Goal: Information Seeking & Learning: Learn about a topic

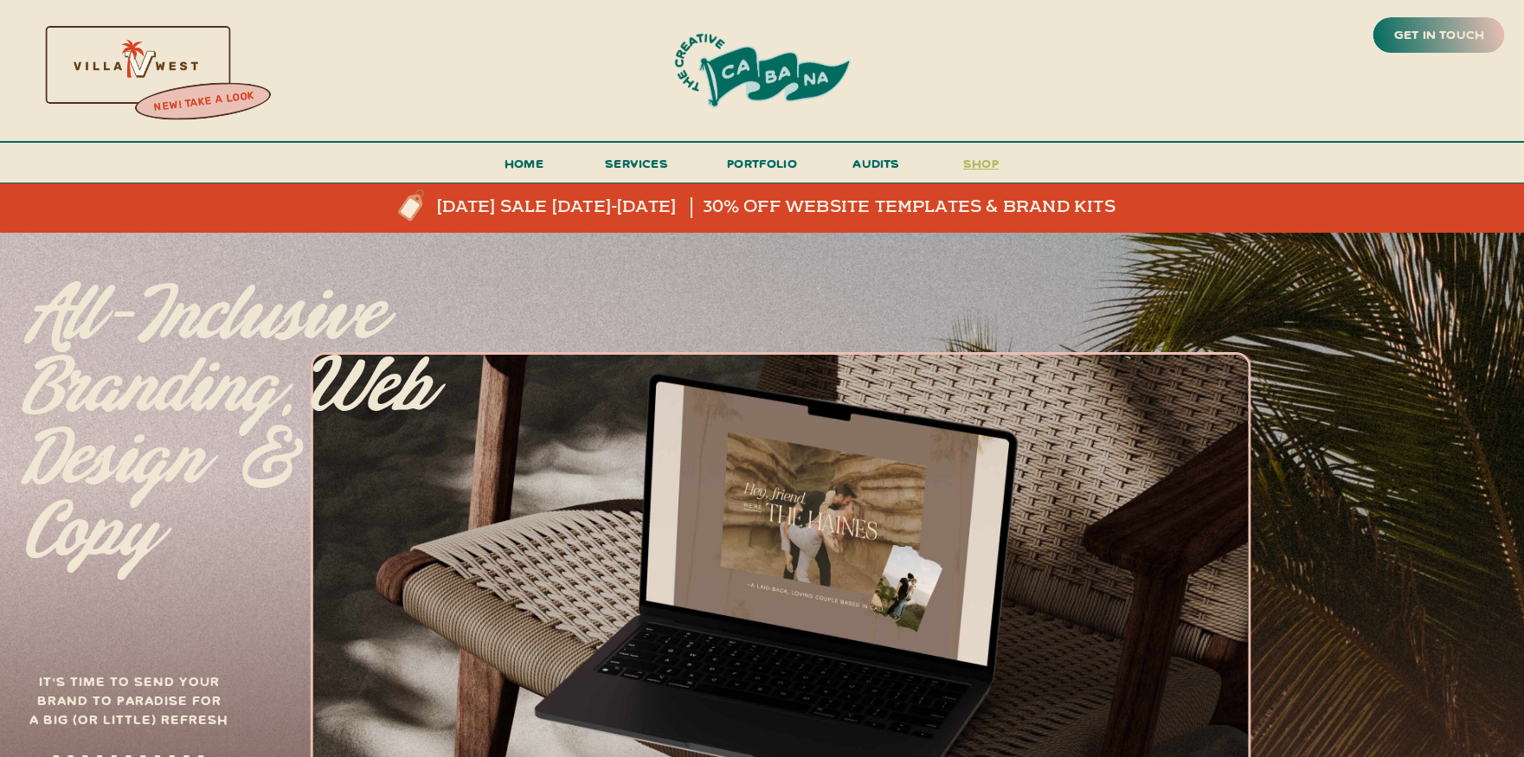
click at [974, 164] on h3 "shop" at bounding box center [981, 167] width 83 height 30
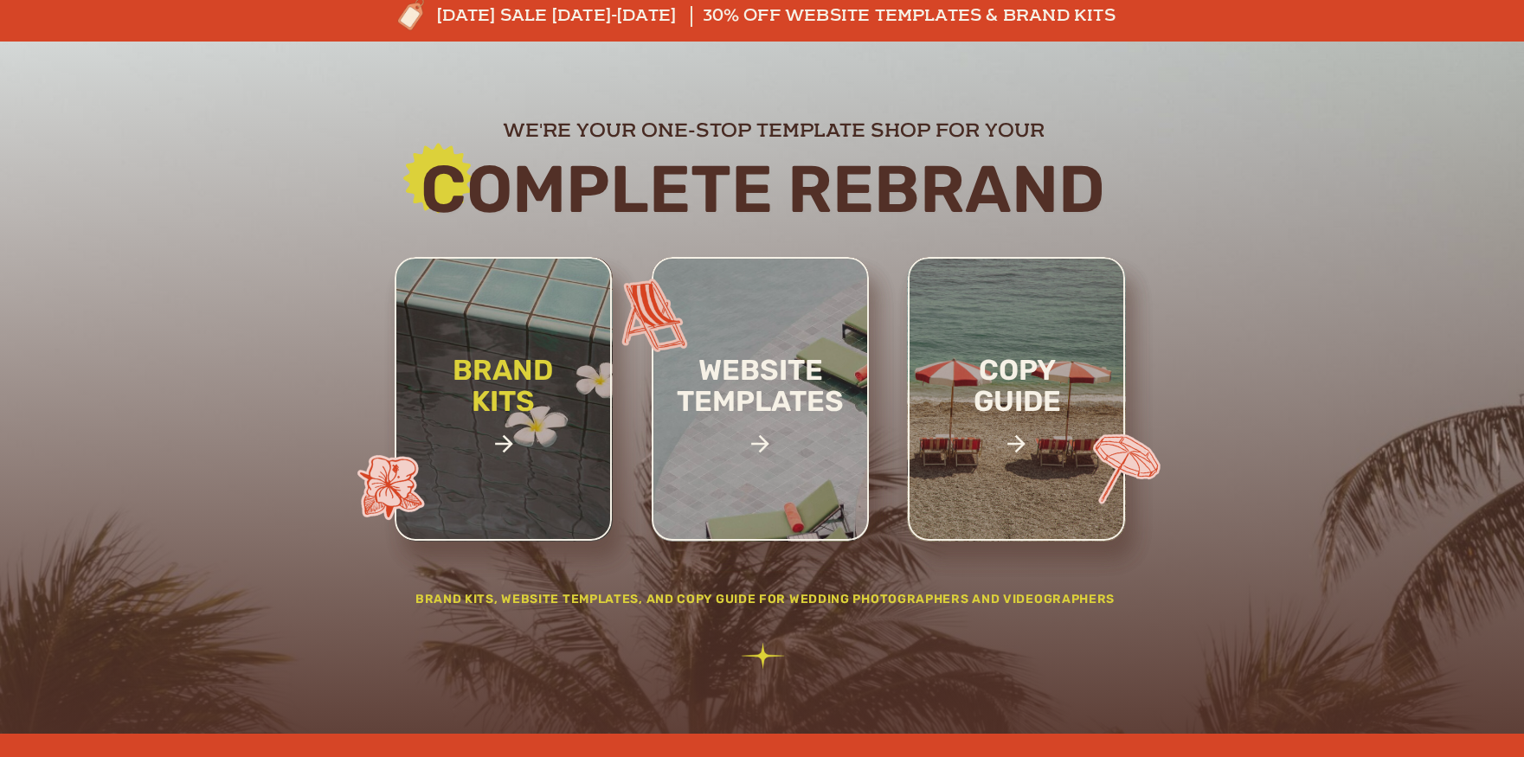
click at [494, 450] on h2 "brand kits" at bounding box center [503, 415] width 146 height 120
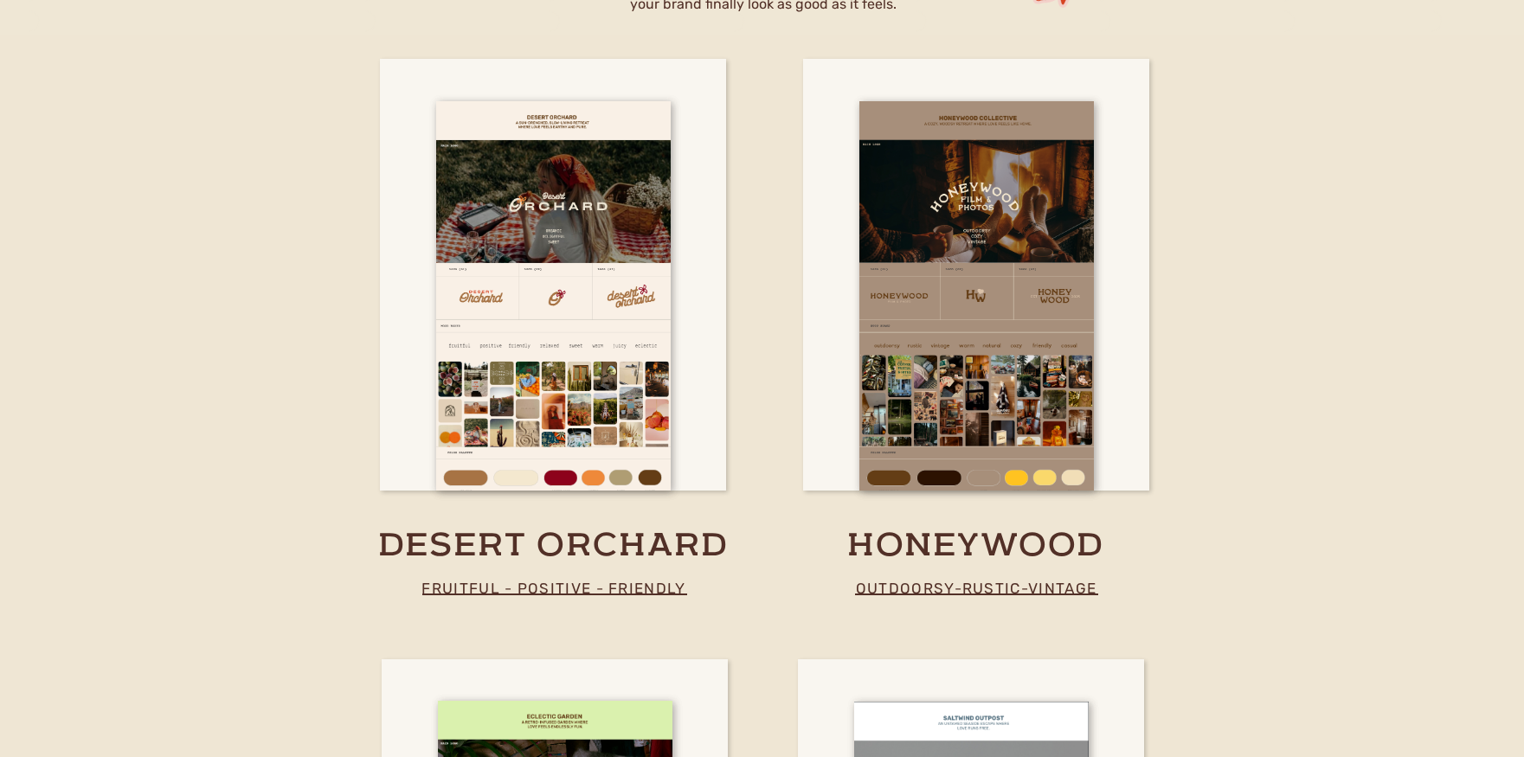
scroll to position [3121, 0]
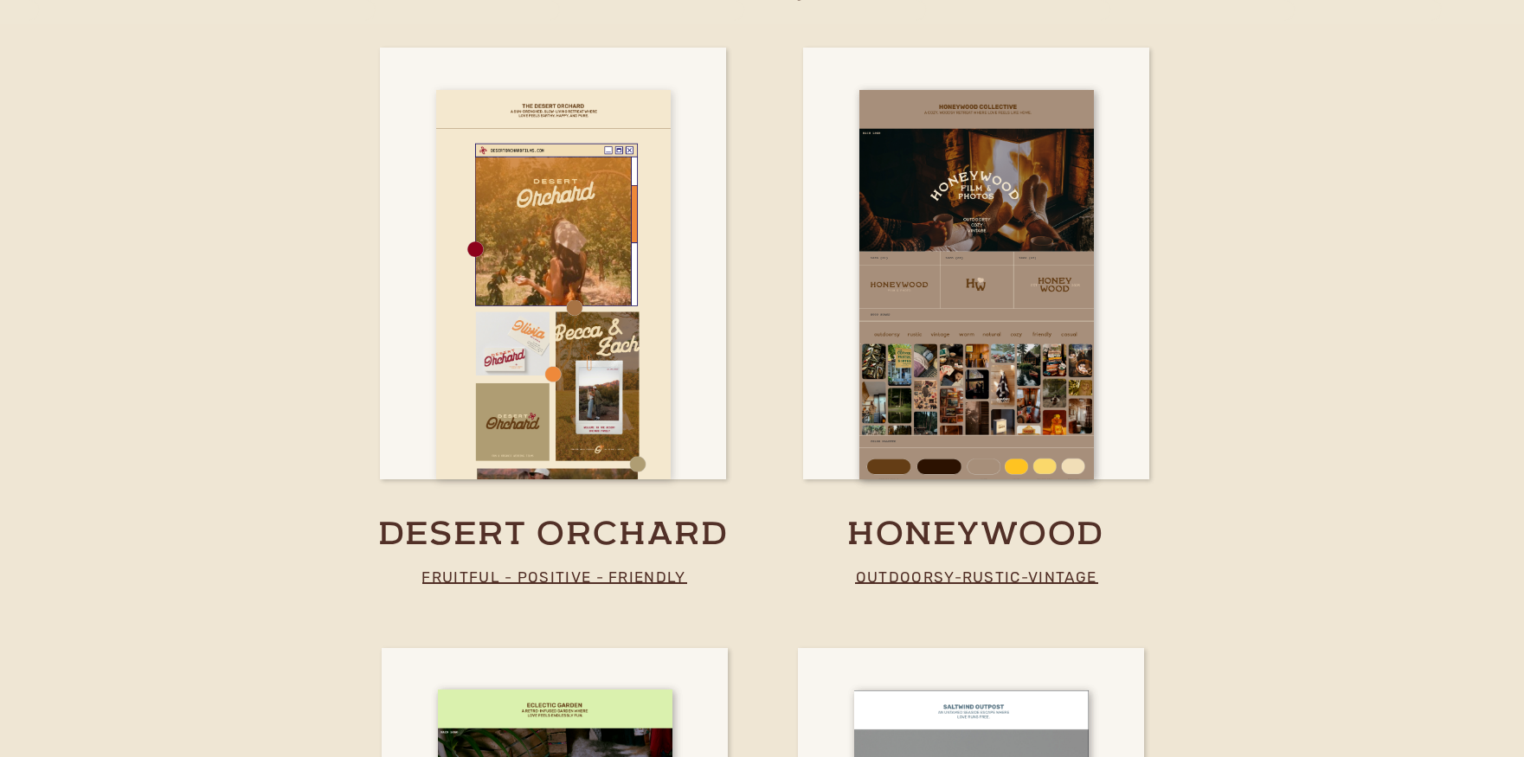
click at [555, 465] on div at bounding box center [553, 284] width 235 height 389
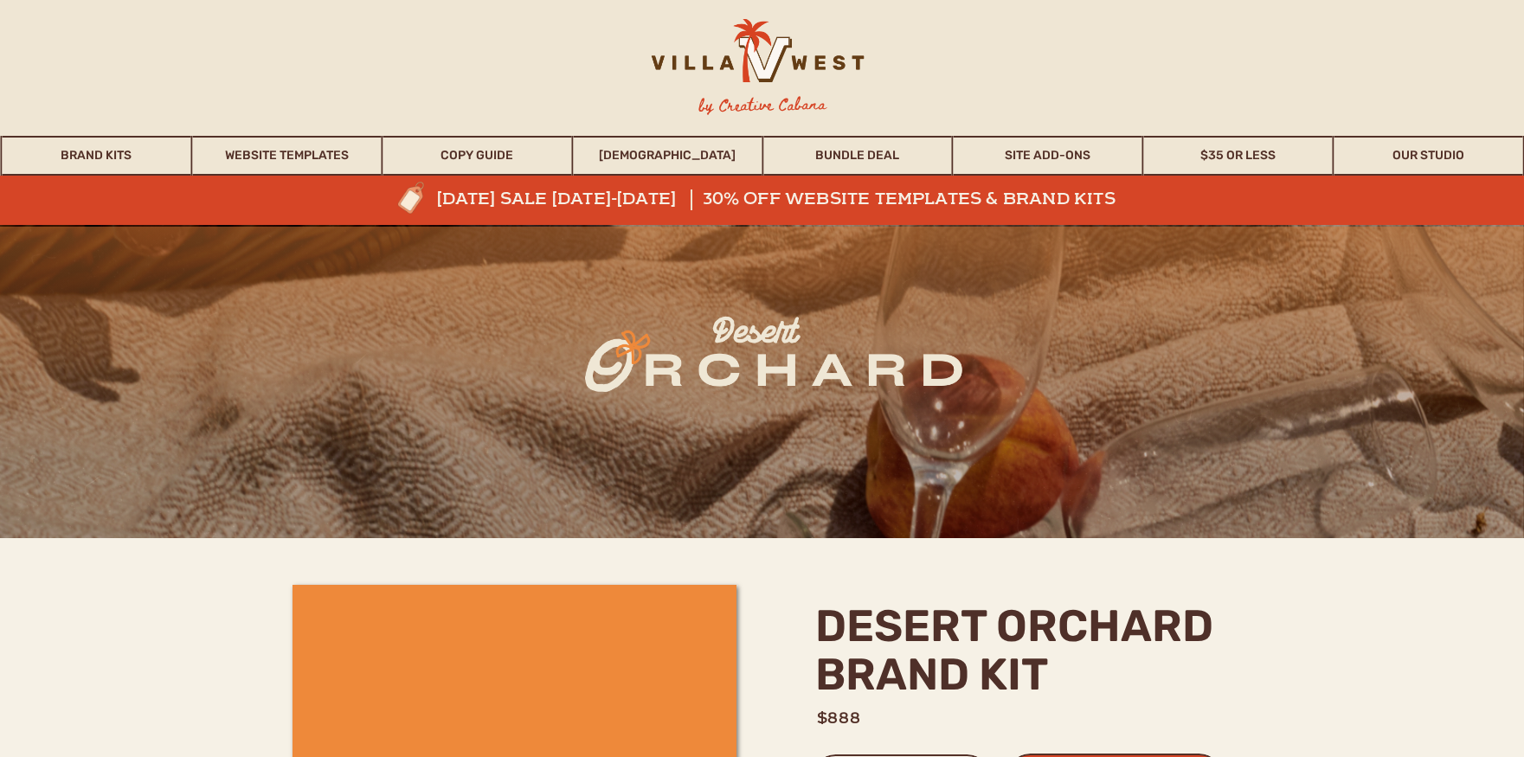
click at [799, 55] on div at bounding box center [756, 59] width 272 height 80
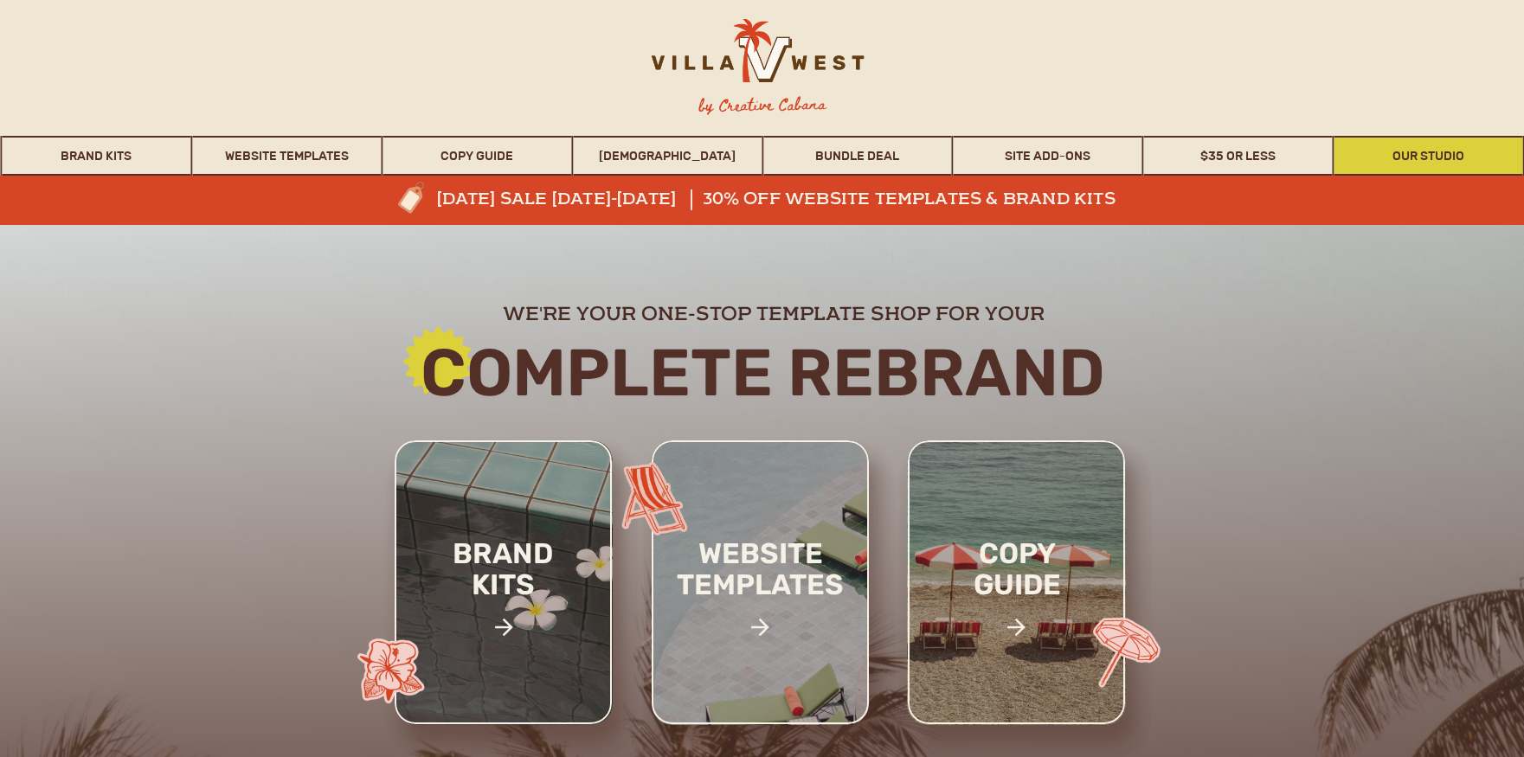
click at [1392, 151] on link "Our Studio" at bounding box center [1428, 156] width 189 height 40
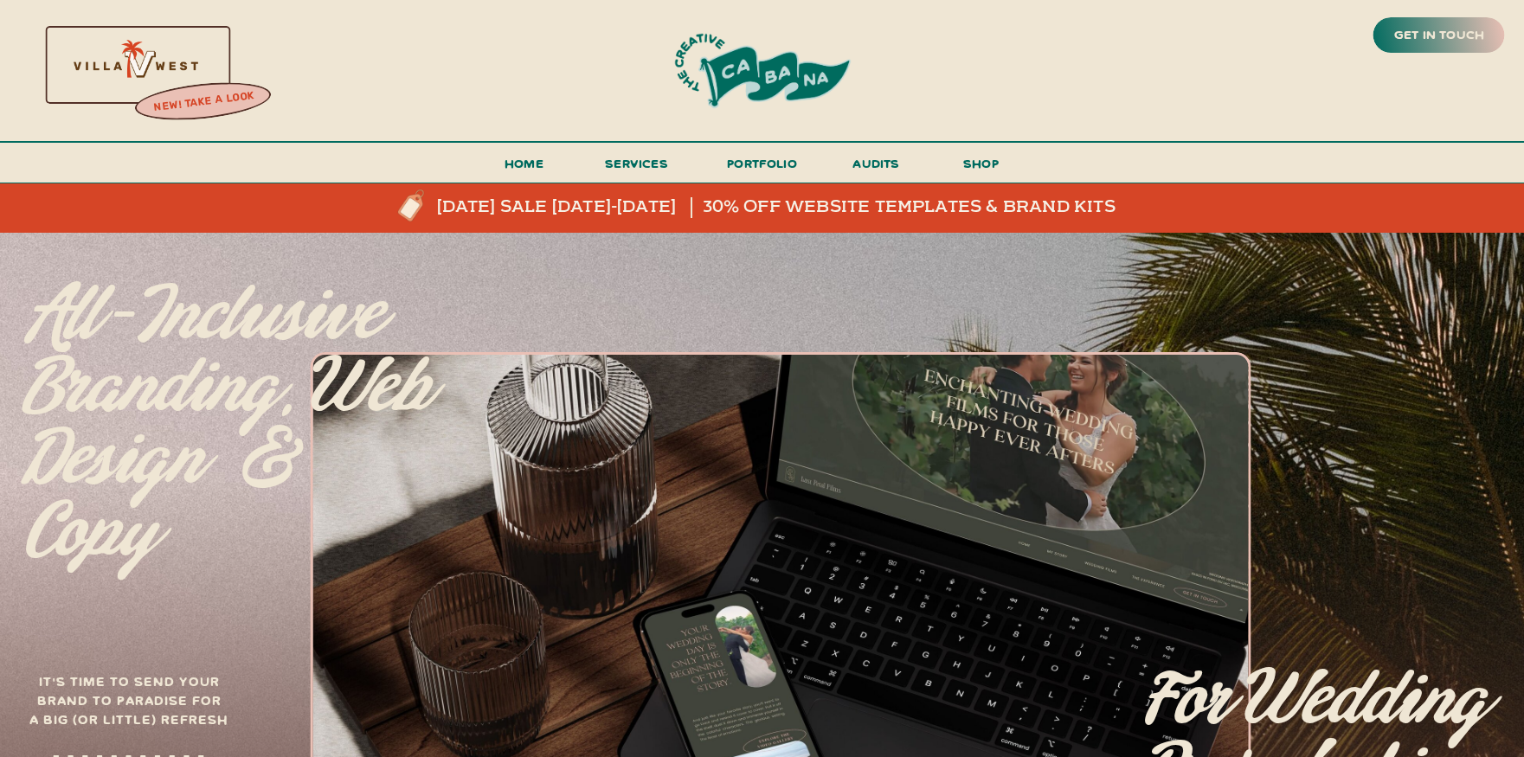
click at [733, 61] on div at bounding box center [762, 71] width 305 height 85
click at [152, 52] on div at bounding box center [134, 63] width 372 height 159
